Goal: Information Seeking & Learning: Learn about a topic

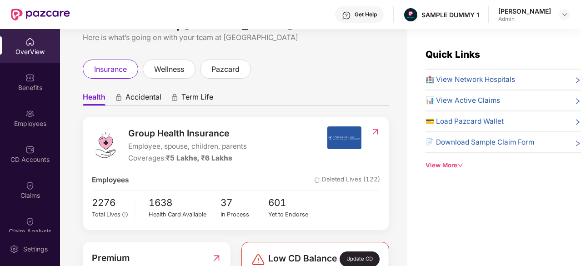
scroll to position [27, 0]
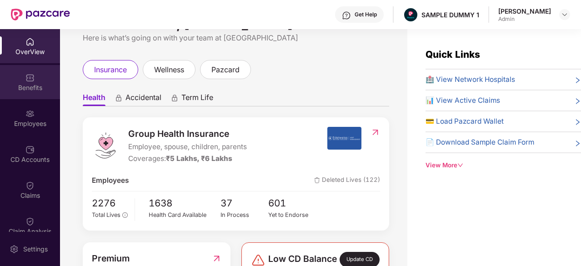
click at [28, 89] on div "Benefits" at bounding box center [30, 87] width 60 height 9
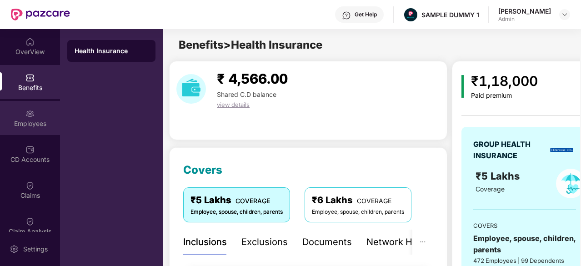
click at [35, 132] on div "Employees" at bounding box center [30, 118] width 60 height 34
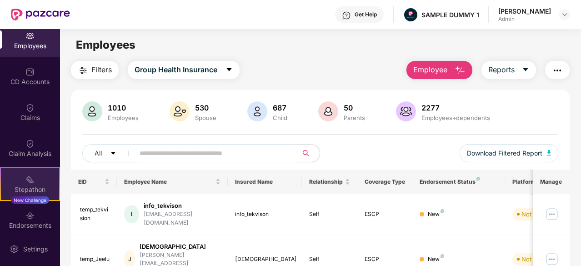
scroll to position [78, 0]
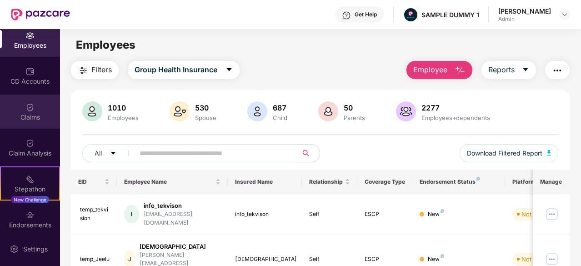
click at [26, 125] on div "Claims" at bounding box center [30, 112] width 60 height 34
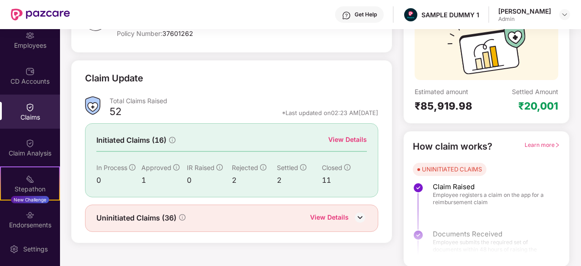
scroll to position [89, 0]
click at [64, 149] on div "Policy Name Health Insurance Policy Number: 37601262 Policy Expiry 30 Sept 2028…" at bounding box center [320, 129] width 531 height 276
click at [49, 148] on div "Claim Analysis" at bounding box center [30, 147] width 60 height 34
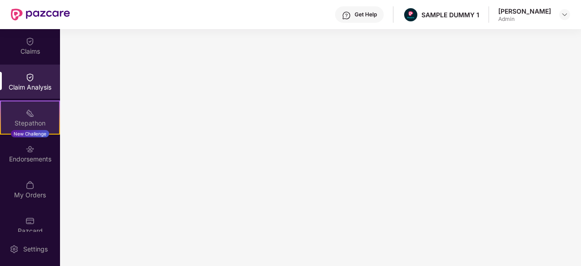
scroll to position [147, 0]
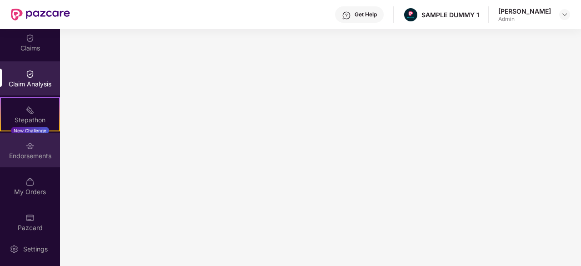
click at [27, 162] on div "Endorsements" at bounding box center [30, 150] width 60 height 34
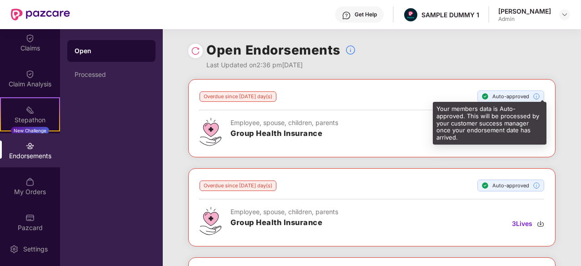
click at [534, 96] on img at bounding box center [536, 96] width 7 height 7
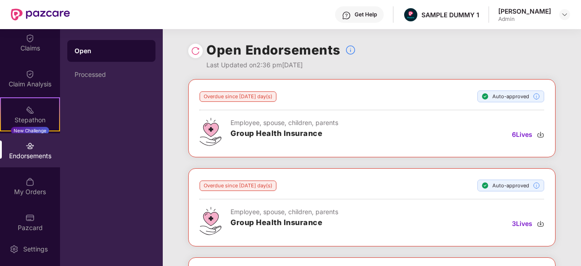
scroll to position [0, 0]
click at [314, 137] on h3 "Group Health Insurance" at bounding box center [284, 134] width 108 height 12
click at [285, 89] on div "Overdue since 1211 day(s) Auto-approved Employee, spouse, children, parents Gro…" at bounding box center [371, 118] width 367 height 78
click at [216, 95] on div "Overdue since 1211 day(s)" at bounding box center [237, 96] width 77 height 10
click at [126, 64] on div "Processed" at bounding box center [111, 75] width 88 height 22
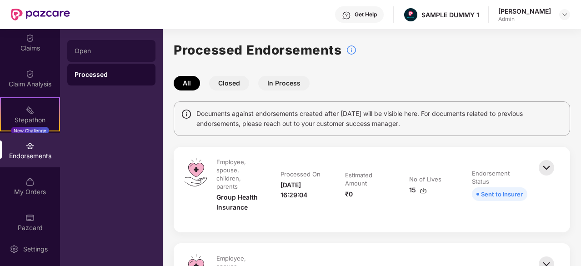
click at [116, 57] on div "Open" at bounding box center [111, 51] width 88 height 22
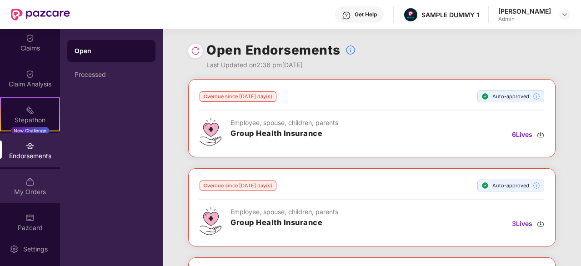
click at [13, 190] on div "My Orders" at bounding box center [30, 191] width 60 height 9
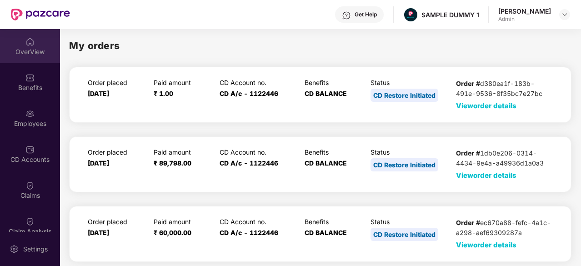
click at [25, 53] on div "OverView" at bounding box center [30, 51] width 60 height 9
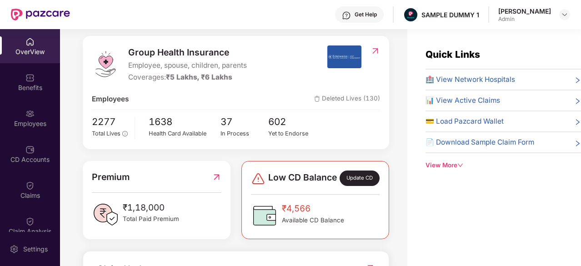
scroll to position [110, 0]
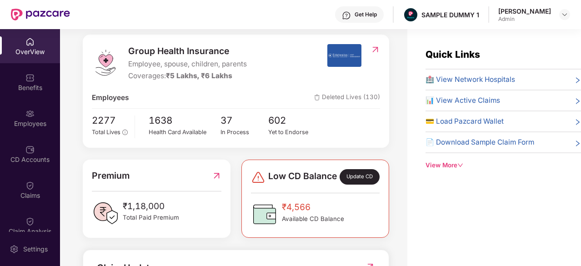
click at [371, 125] on div "2277 Total Lives 1638 Health Card Available 37 In Process 602 Yet to Endorse" at bounding box center [236, 125] width 288 height 25
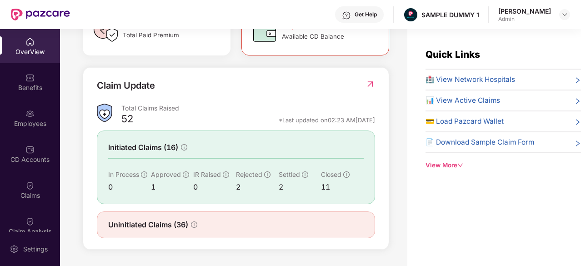
scroll to position [29, 0]
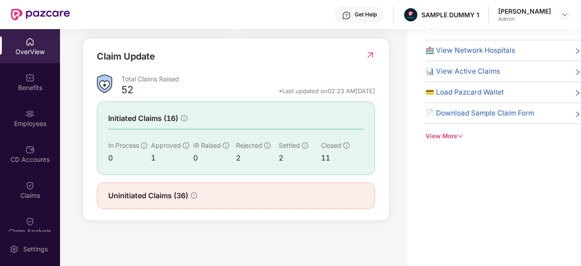
drag, startPoint x: 259, startPoint y: 92, endPoint x: 374, endPoint y: 92, distance: 115.4
click at [374, 92] on div "Claim Update Total Claims Raised 52 *Last updated on 02:23 AM[DATE] Initiated C…" at bounding box center [236, 129] width 306 height 183
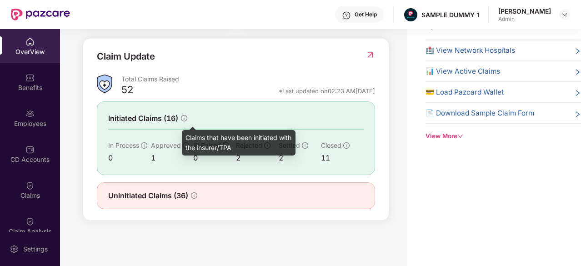
click at [184, 117] on icon "info-circle" at bounding box center [184, 118] width 6 height 6
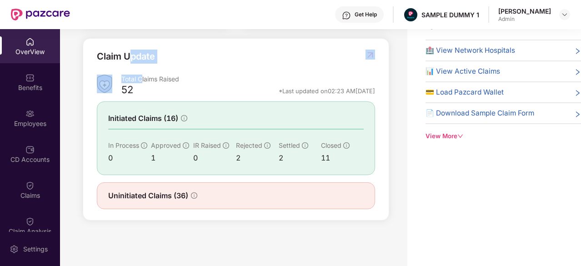
drag, startPoint x: 141, startPoint y: 84, endPoint x: 128, endPoint y: 75, distance: 15.8
click at [128, 75] on div "Total Claims Raised" at bounding box center [248, 79] width 254 height 9
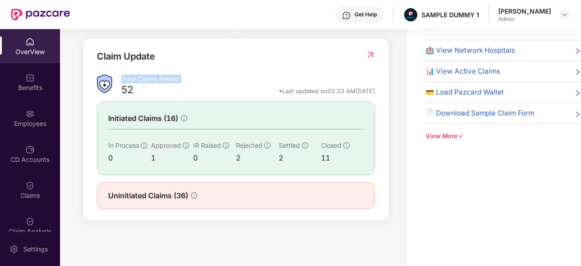
click at [128, 75] on div "Total Claims Raised" at bounding box center [248, 79] width 254 height 9
click at [139, 86] on div "Total Claims Raised" at bounding box center [248, 81] width 254 height 12
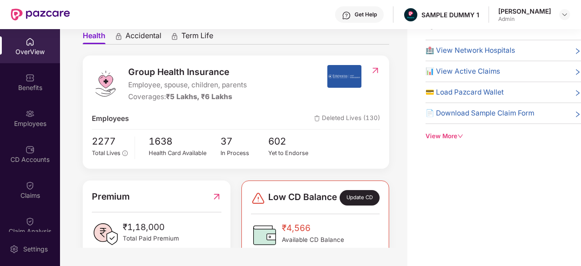
scroll to position [0, 0]
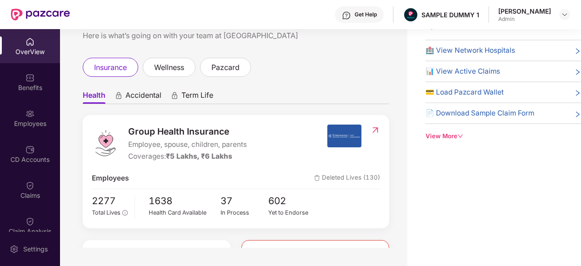
click at [135, 95] on span "Accidental" at bounding box center [143, 96] width 36 height 13
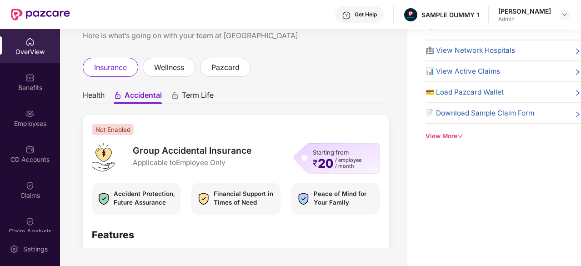
click at [302, 158] on div "Starting from ₹ 20 / employee / month" at bounding box center [337, 158] width 86 height 31
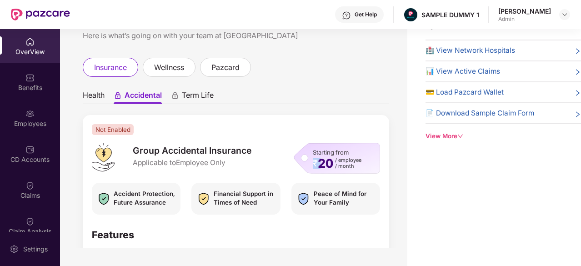
click at [302, 158] on div "Starting from ₹ 20 / employee / month" at bounding box center [337, 158] width 86 height 31
drag, startPoint x: 302, startPoint y: 158, endPoint x: 331, endPoint y: 166, distance: 29.9
click at [331, 166] on div "Starting from ₹ 20 / employee / month" at bounding box center [337, 158] width 86 height 31
click at [331, 166] on span "20" at bounding box center [325, 163] width 15 height 12
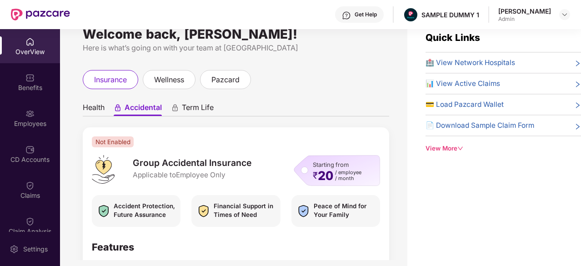
scroll to position [29, 0]
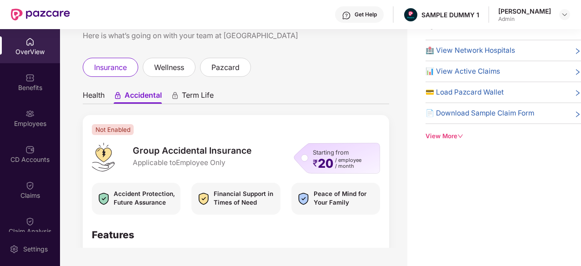
click at [105, 189] on img at bounding box center [103, 198] width 15 height 19
drag, startPoint x: 105, startPoint y: 189, endPoint x: 224, endPoint y: 259, distance: 138.6
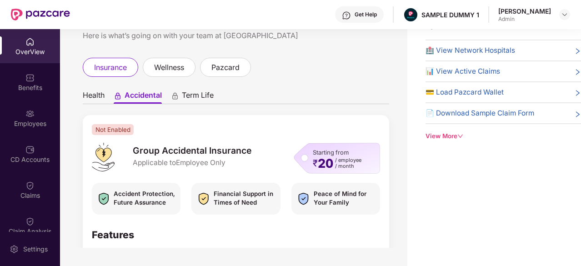
click at [224, 259] on div "Welcome back, [PERSON_NAME]! Here is what’s going on with your team at Pazcare …" at bounding box center [320, 133] width 521 height 266
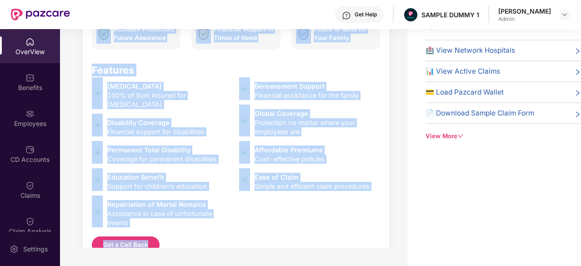
scroll to position [211, 0]
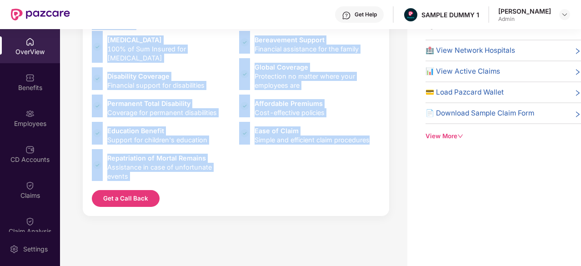
drag, startPoint x: 112, startPoint y: 193, endPoint x: 393, endPoint y: 146, distance: 284.7
click at [393, 146] on div "Welcome back, [PERSON_NAME]! Here is what’s going on with your team at Pazcare …" at bounding box center [233, 124] width 347 height 248
click at [366, 157] on div "[MEDICAL_DATA] 100% of Sum Insured for [MEDICAL_DATA] Disability Coverage Finan…" at bounding box center [236, 107] width 288 height 145
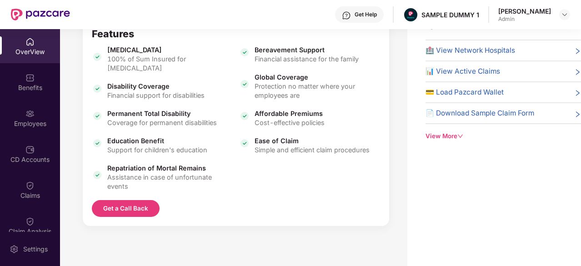
scroll to position [200, 0]
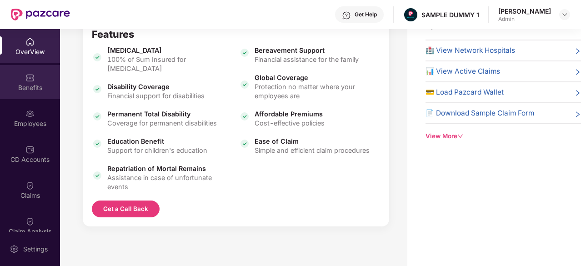
click at [26, 75] on img at bounding box center [29, 77] width 9 height 9
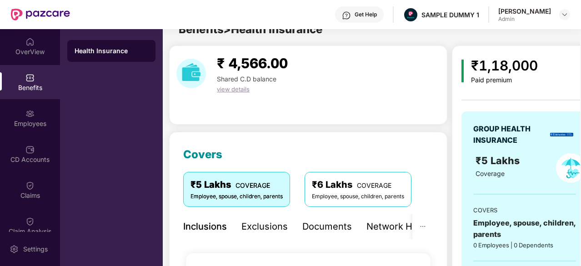
scroll to position [29, 0]
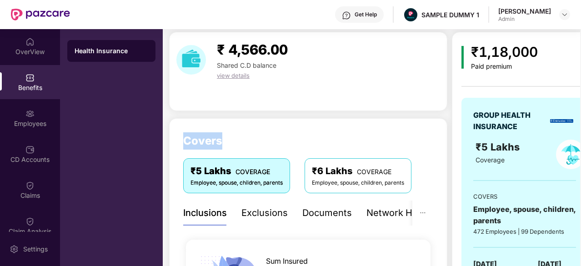
drag, startPoint x: 180, startPoint y: 136, endPoint x: 243, endPoint y: 146, distance: 63.5
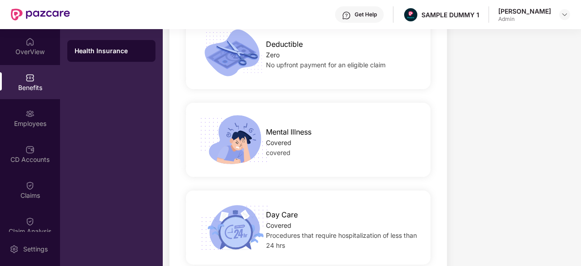
scroll to position [1517, 0]
click at [283, 45] on span "Deductible" at bounding box center [284, 45] width 37 height 11
drag, startPoint x: 283, startPoint y: 45, endPoint x: 265, endPoint y: 65, distance: 27.0
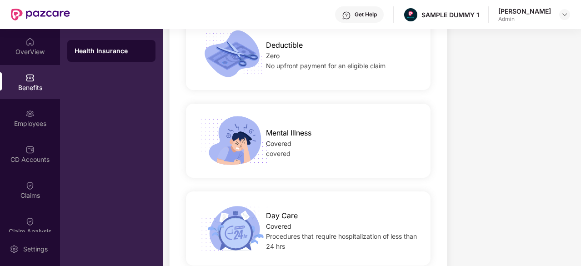
click at [265, 65] on div "Deductible Zero No upfront payment for an eligible claim" at bounding box center [342, 53] width 182 height 36
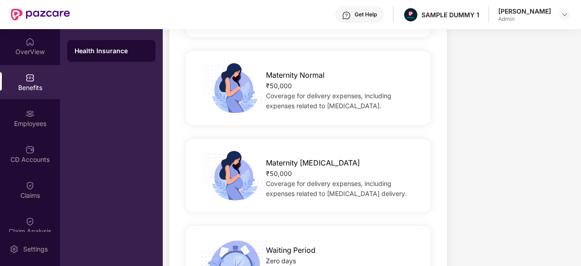
scroll to position [664, 0]
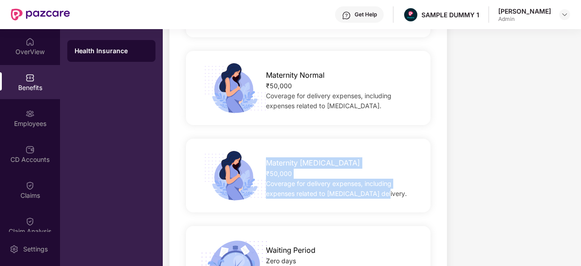
drag, startPoint x: 264, startPoint y: 152, endPoint x: 382, endPoint y: 193, distance: 125.0
click at [382, 193] on div "Maternity [MEDICAL_DATA] ₹50,000 Coverage for delivery expenses, including expe…" at bounding box center [308, 175] width 274 height 51
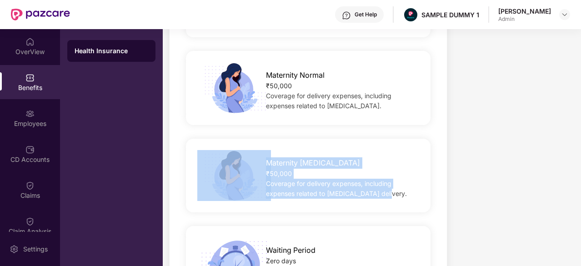
drag, startPoint x: 394, startPoint y: 188, endPoint x: 208, endPoint y: 166, distance: 187.5
click at [208, 166] on div "Maternity [MEDICAL_DATA] ₹50,000 Coverage for delivery expenses, including expe…" at bounding box center [308, 175] width 274 height 51
click at [208, 166] on img at bounding box center [234, 175] width 74 height 51
click at [283, 169] on div "₹50,000" at bounding box center [342, 174] width 153 height 10
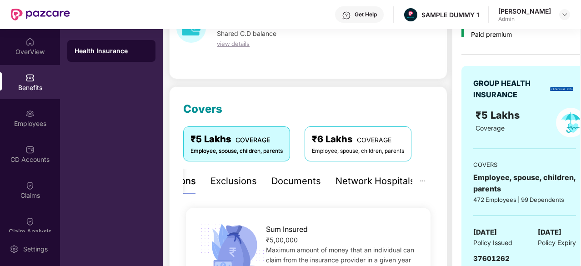
scroll to position [61, 0]
